Goal: Task Accomplishment & Management: Manage account settings

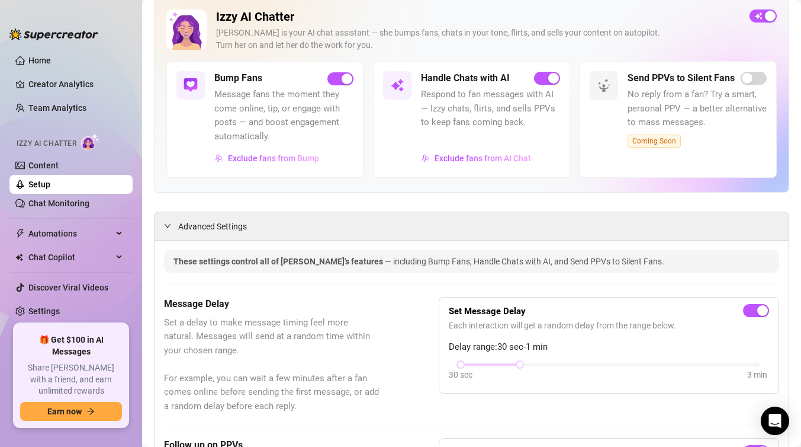
scroll to position [99, 0]
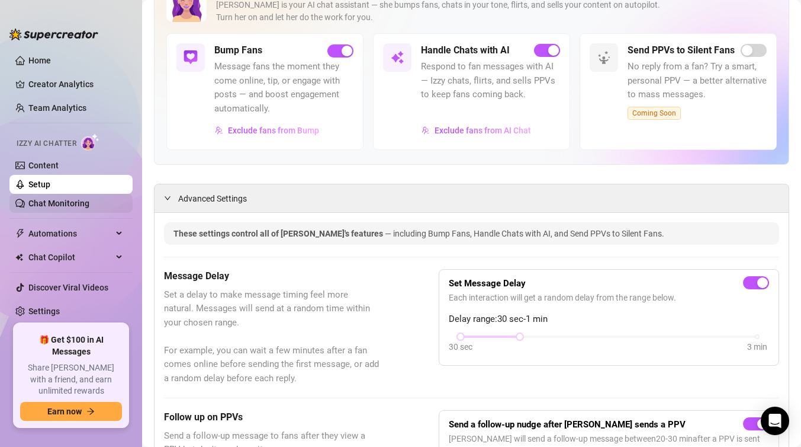
click at [76, 204] on link "Chat Monitoring" at bounding box center [58, 202] width 61 height 9
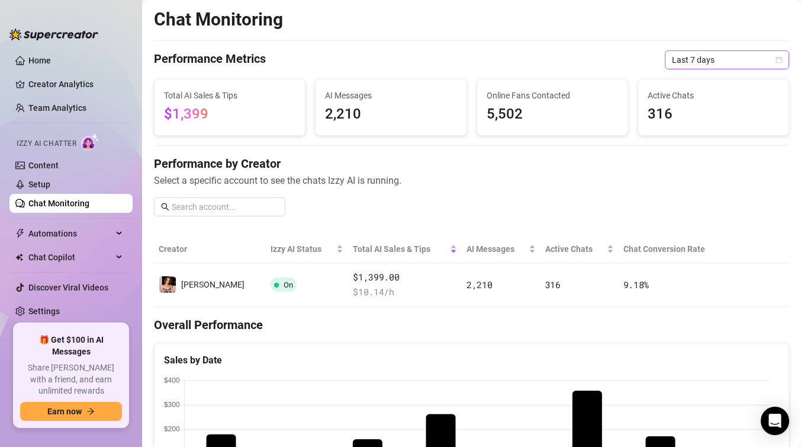
click at [776, 60] on icon "calendar" at bounding box center [779, 59] width 7 height 7
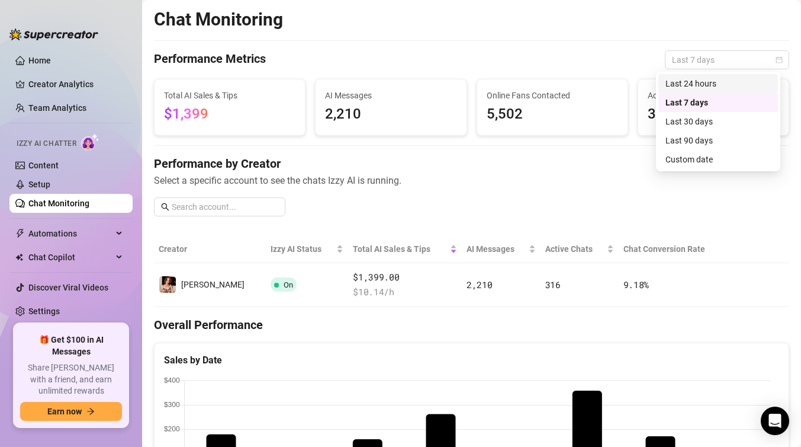
click at [715, 86] on div "Last 24 hours" at bounding box center [718, 83] width 105 height 13
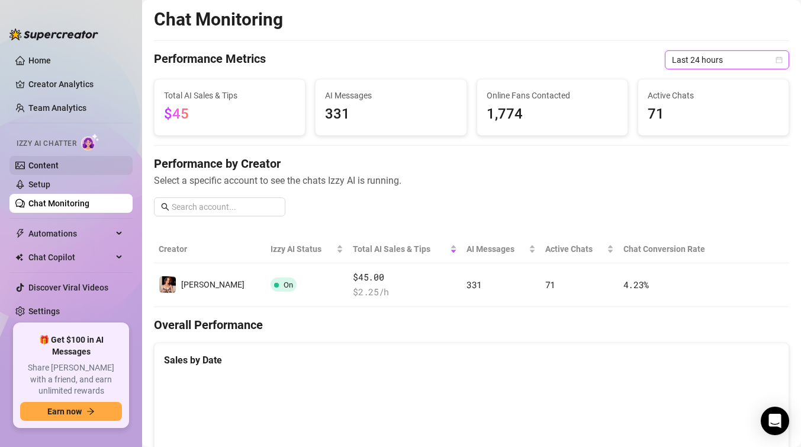
click at [59, 165] on link "Content" at bounding box center [43, 164] width 30 height 9
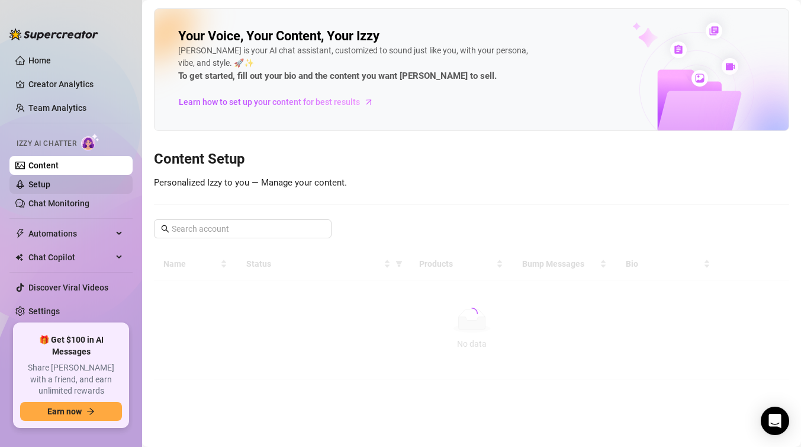
click at [50, 181] on link "Setup" at bounding box center [39, 183] width 22 height 9
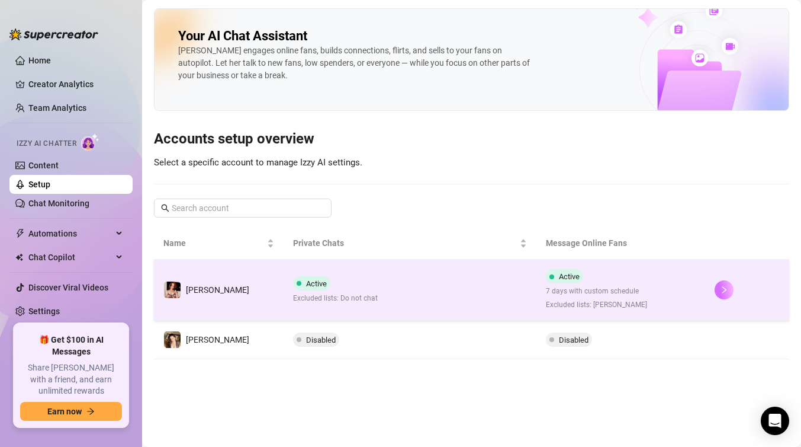
click at [721, 287] on icon "right" at bounding box center [724, 289] width 8 height 8
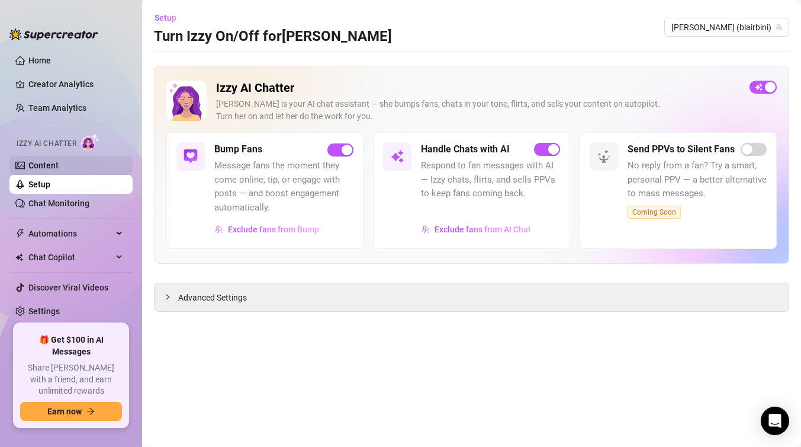
click at [55, 163] on link "Content" at bounding box center [43, 164] width 30 height 9
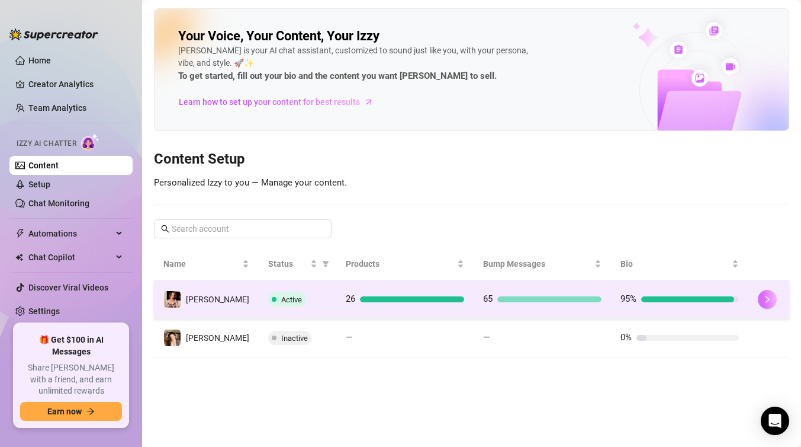
click at [763, 301] on button "button" at bounding box center [767, 299] width 19 height 19
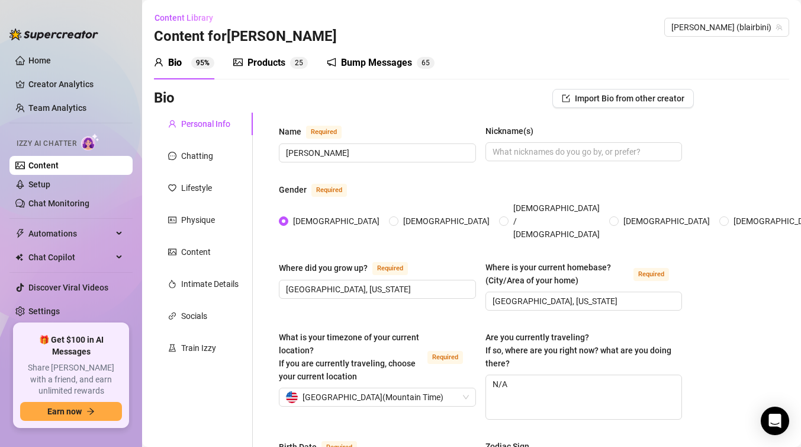
click at [373, 65] on div "Bump Messages" at bounding box center [376, 63] width 71 height 14
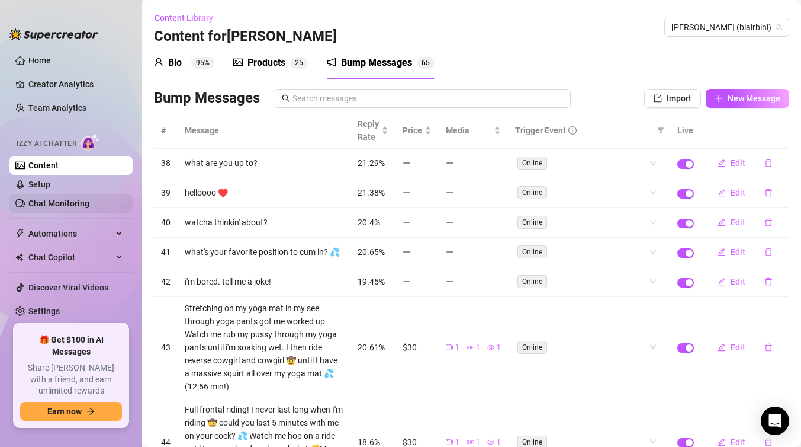
click at [74, 201] on link "Chat Monitoring" at bounding box center [58, 202] width 61 height 9
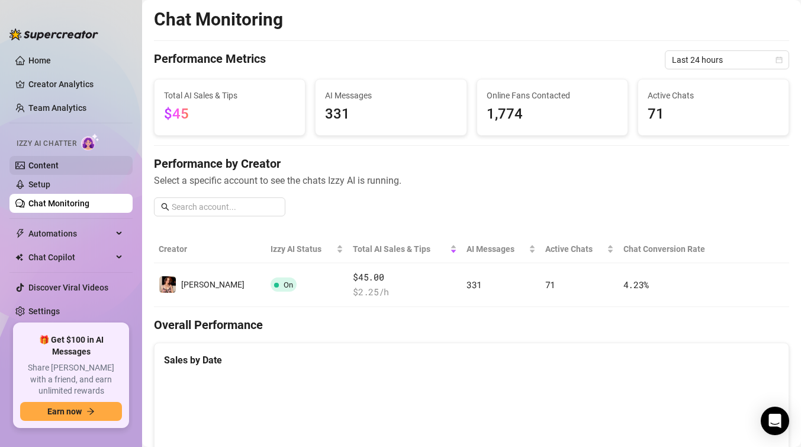
click at [59, 166] on link "Content" at bounding box center [43, 164] width 30 height 9
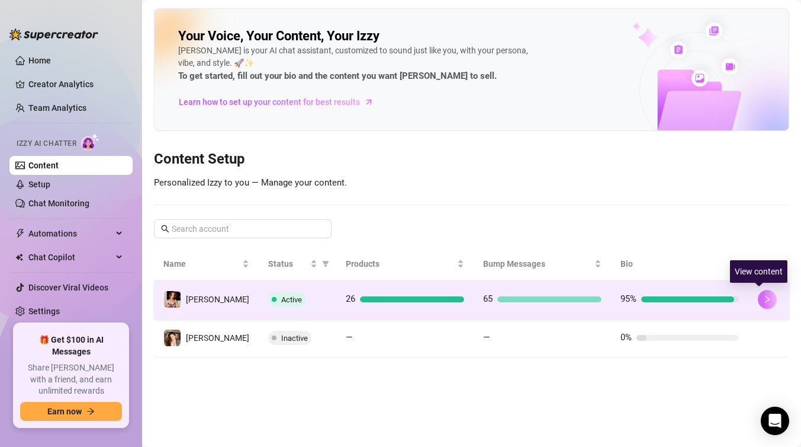
click at [765, 304] on button "button" at bounding box center [767, 299] width 19 height 19
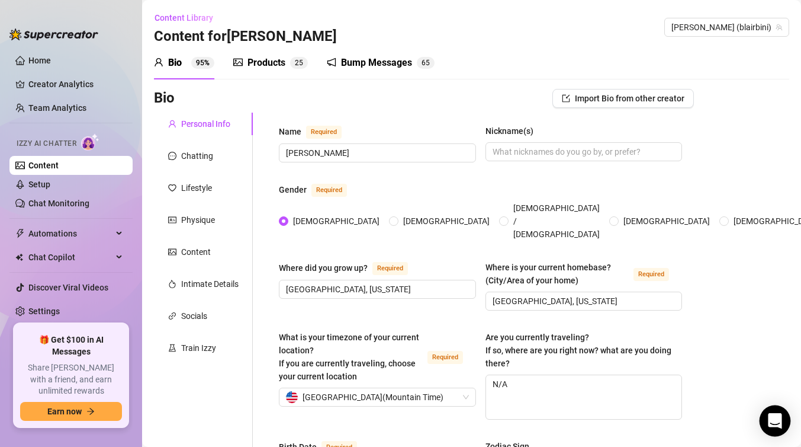
click at [770, 420] on icon "Open Intercom Messenger" at bounding box center [775, 420] width 14 height 15
click at [381, 61] on div "Bump Messages" at bounding box center [376, 63] width 71 height 14
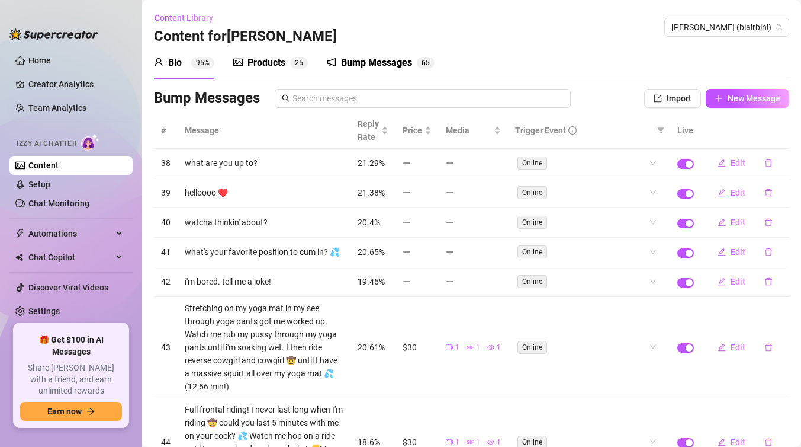
click at [275, 56] on div "Products" at bounding box center [267, 63] width 38 height 14
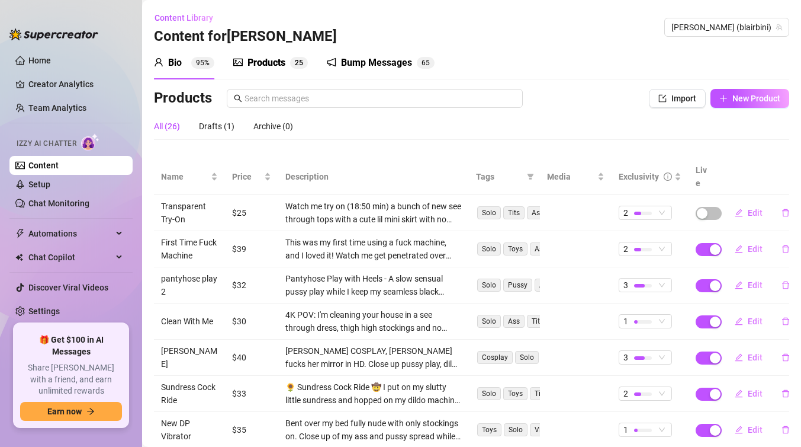
click at [558, 62] on div "Bio 95% Products 2 5 Bump Messages 6 5" at bounding box center [471, 62] width 635 height 33
click at [50, 187] on link "Setup" at bounding box center [39, 183] width 22 height 9
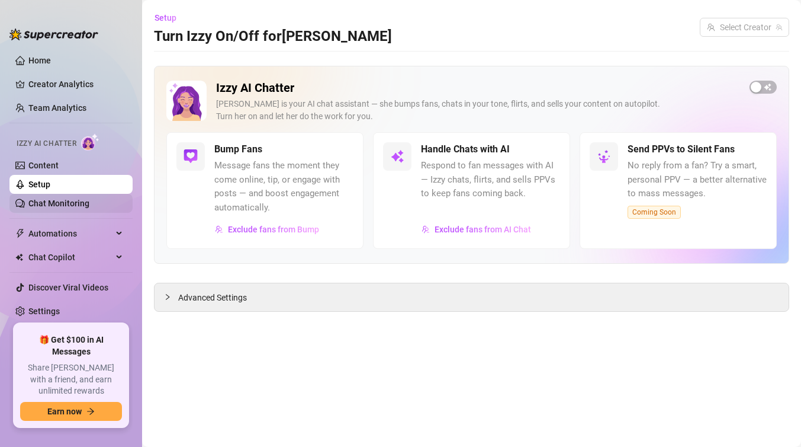
click at [81, 207] on link "Chat Monitoring" at bounding box center [58, 202] width 61 height 9
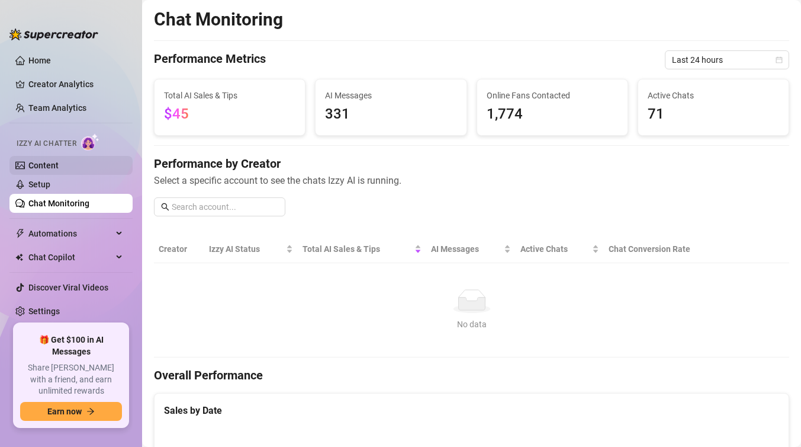
click at [59, 165] on link "Content" at bounding box center [43, 164] width 30 height 9
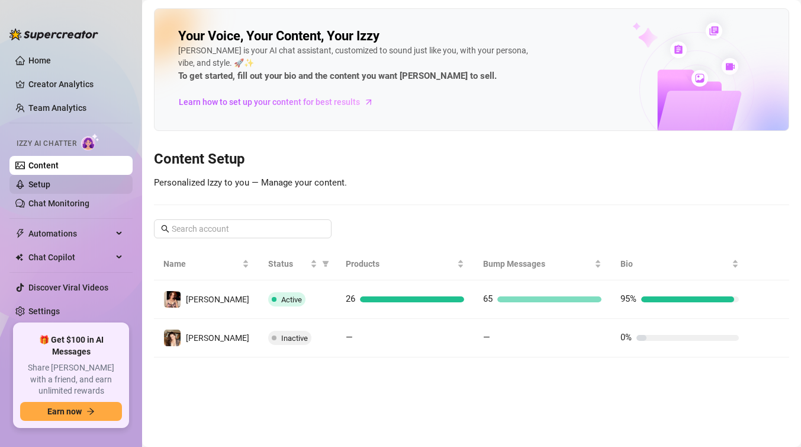
click at [50, 187] on link "Setup" at bounding box center [39, 183] width 22 height 9
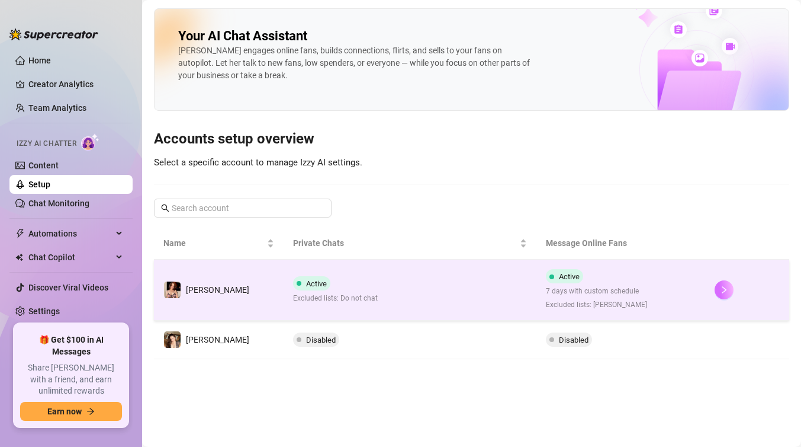
click at [721, 291] on icon "right" at bounding box center [724, 289] width 8 height 8
